Goal: Navigation & Orientation: Find specific page/section

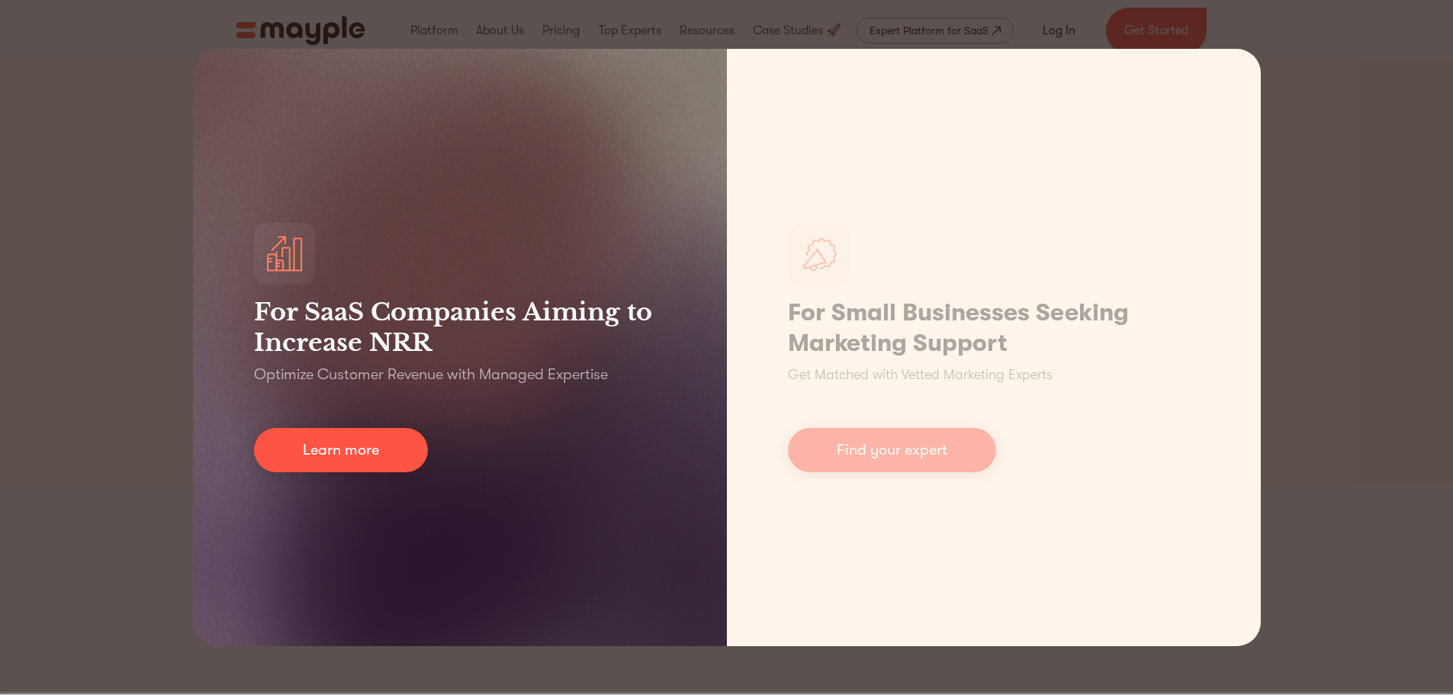
click at [565, 350] on h3 "For SaaS Companies Aiming to Increase NRR" at bounding box center [460, 327] width 412 height 61
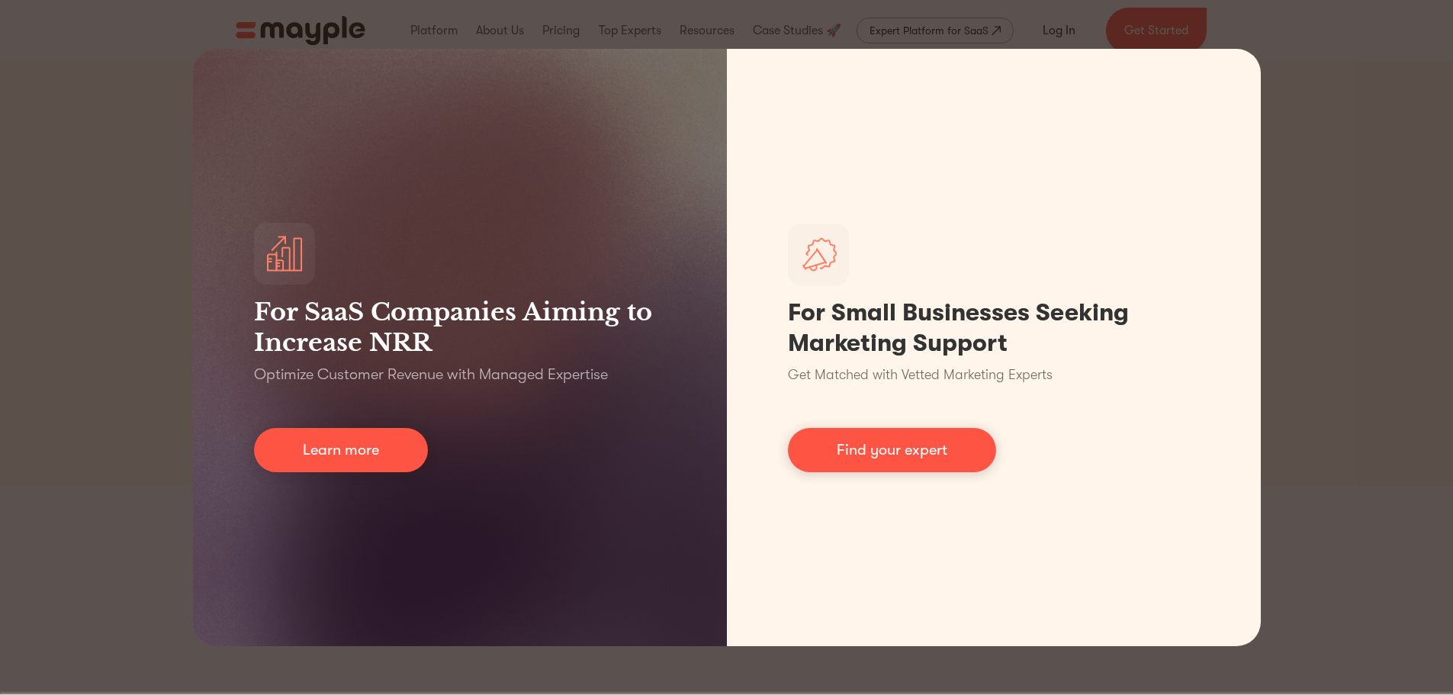
click at [1372, 233] on div "For SaaS Companies Aiming to Increase NRR Optimize Customer Revenue with Manage…" at bounding box center [726, 347] width 1453 height 695
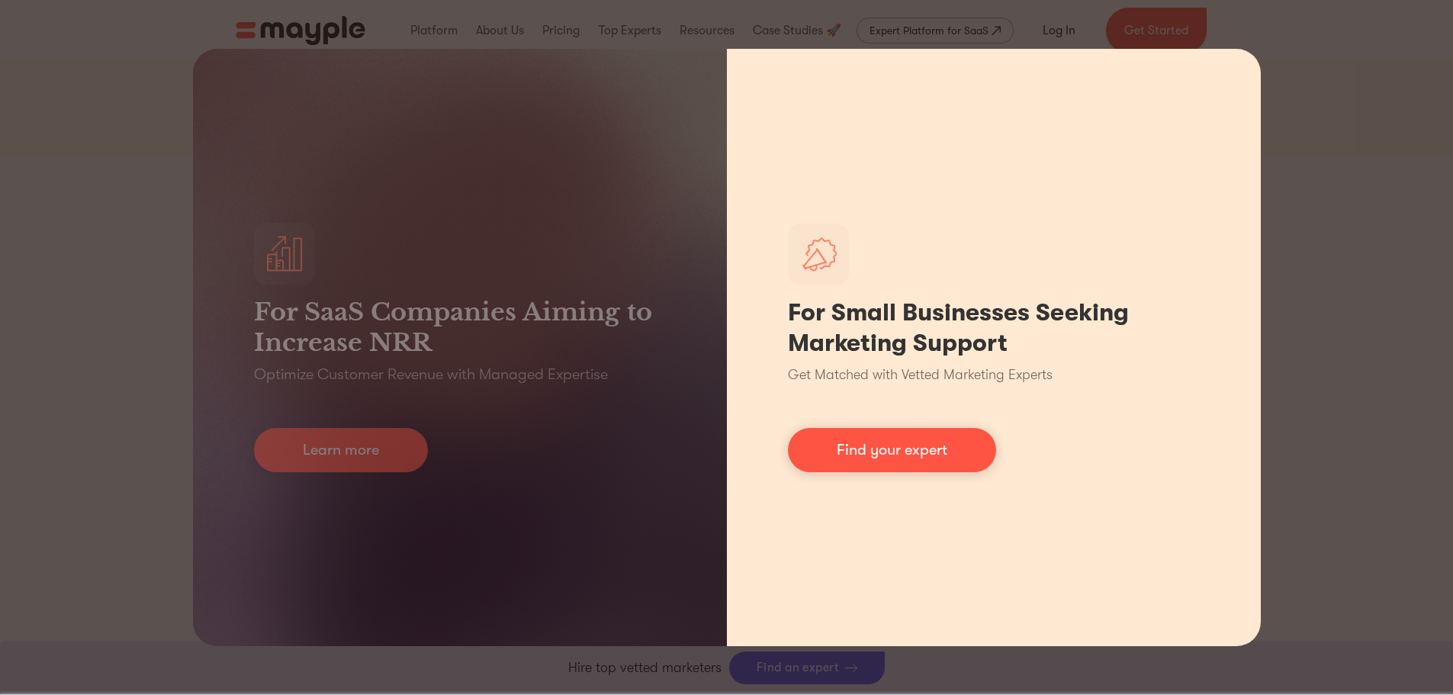
scroll to position [76, 0]
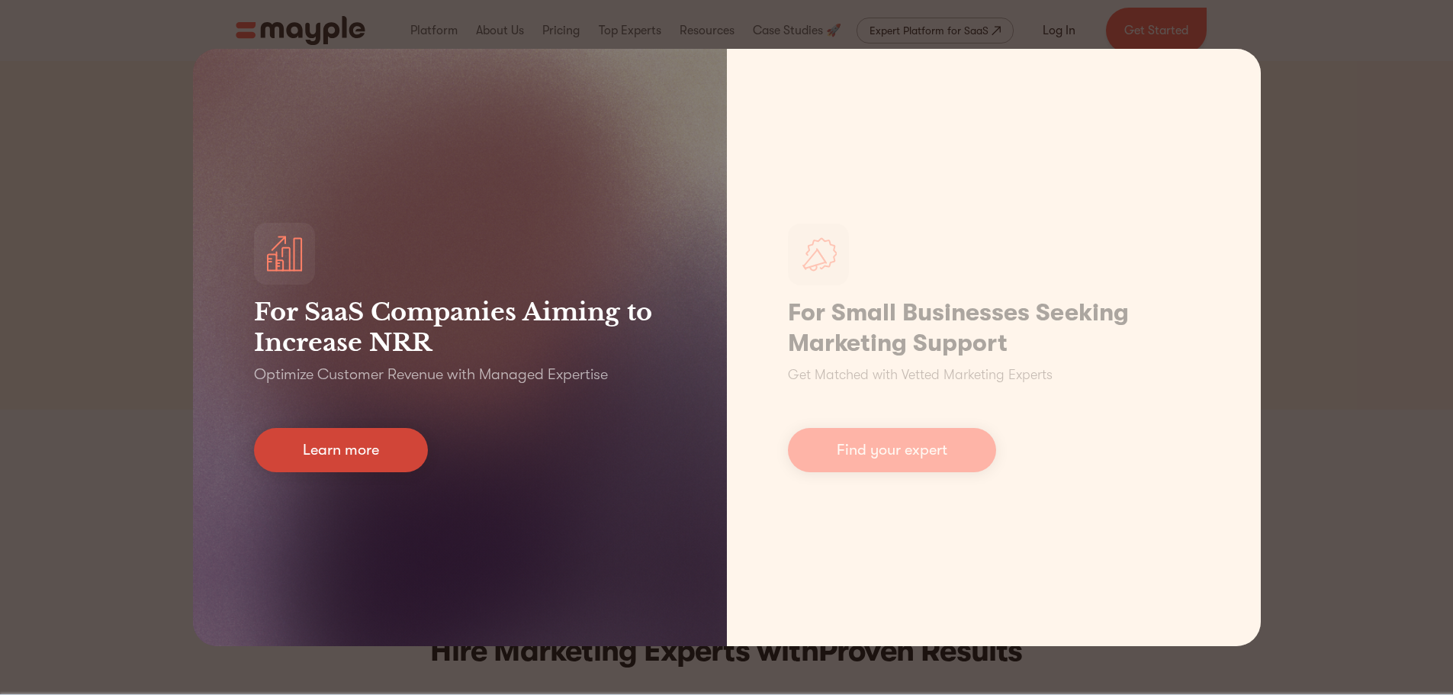
click at [330, 465] on link "Learn more" at bounding box center [341, 450] width 174 height 44
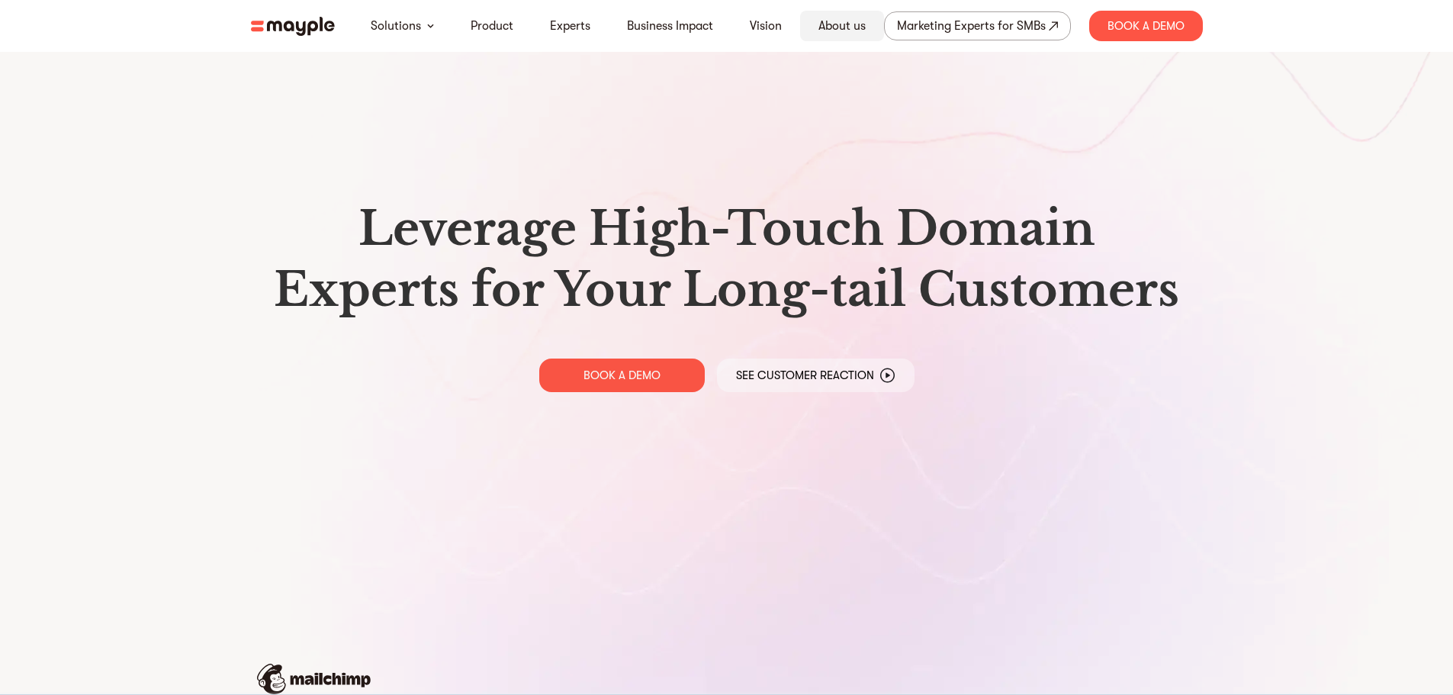
click at [827, 34] on link "About us" at bounding box center [842, 26] width 47 height 18
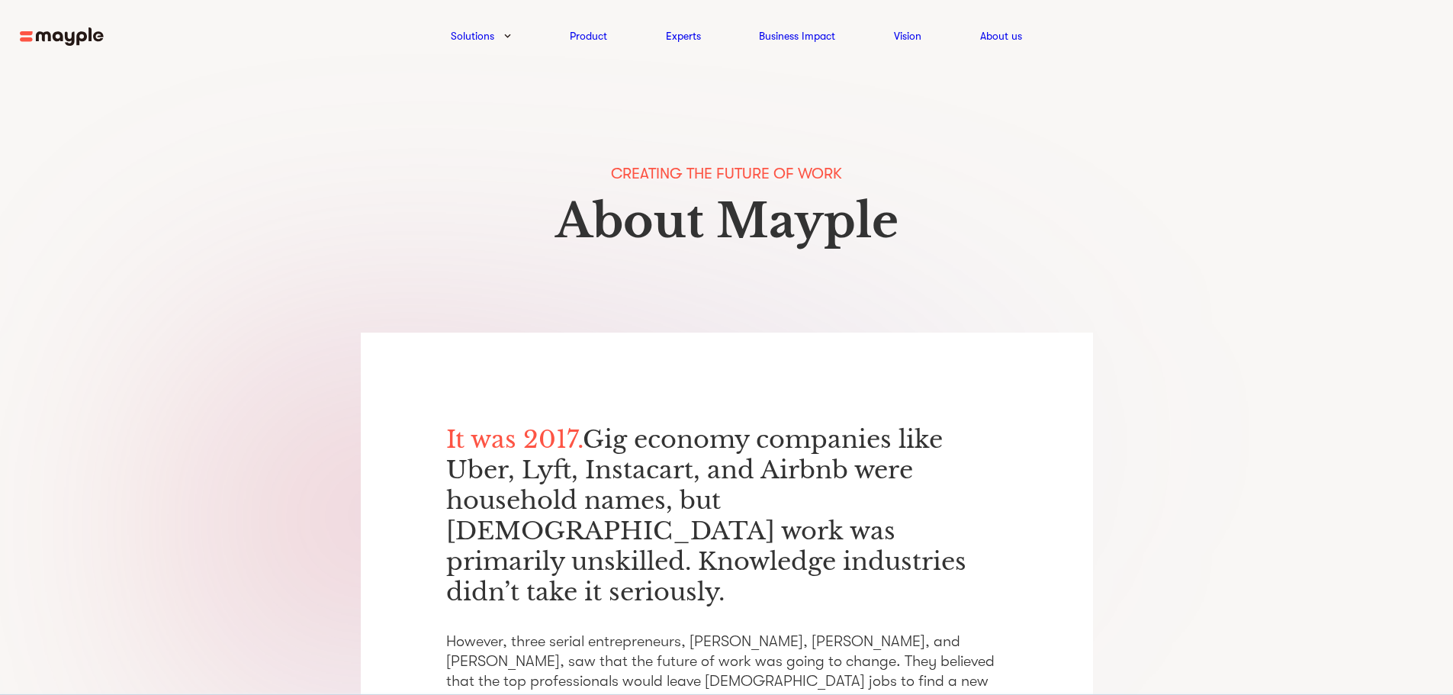
click at [86, 41] on img at bounding box center [62, 36] width 84 height 19
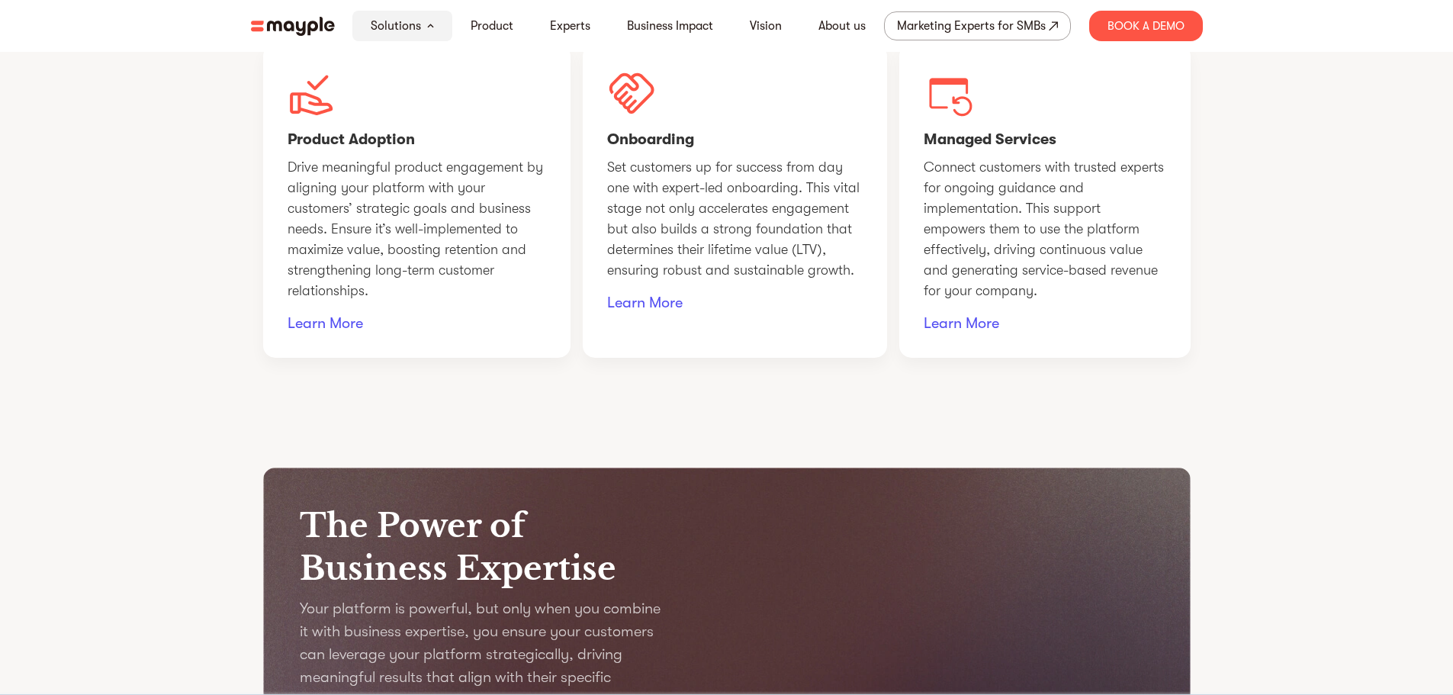
scroll to position [1352, 0]
